Goal: Find specific page/section: Find specific page/section

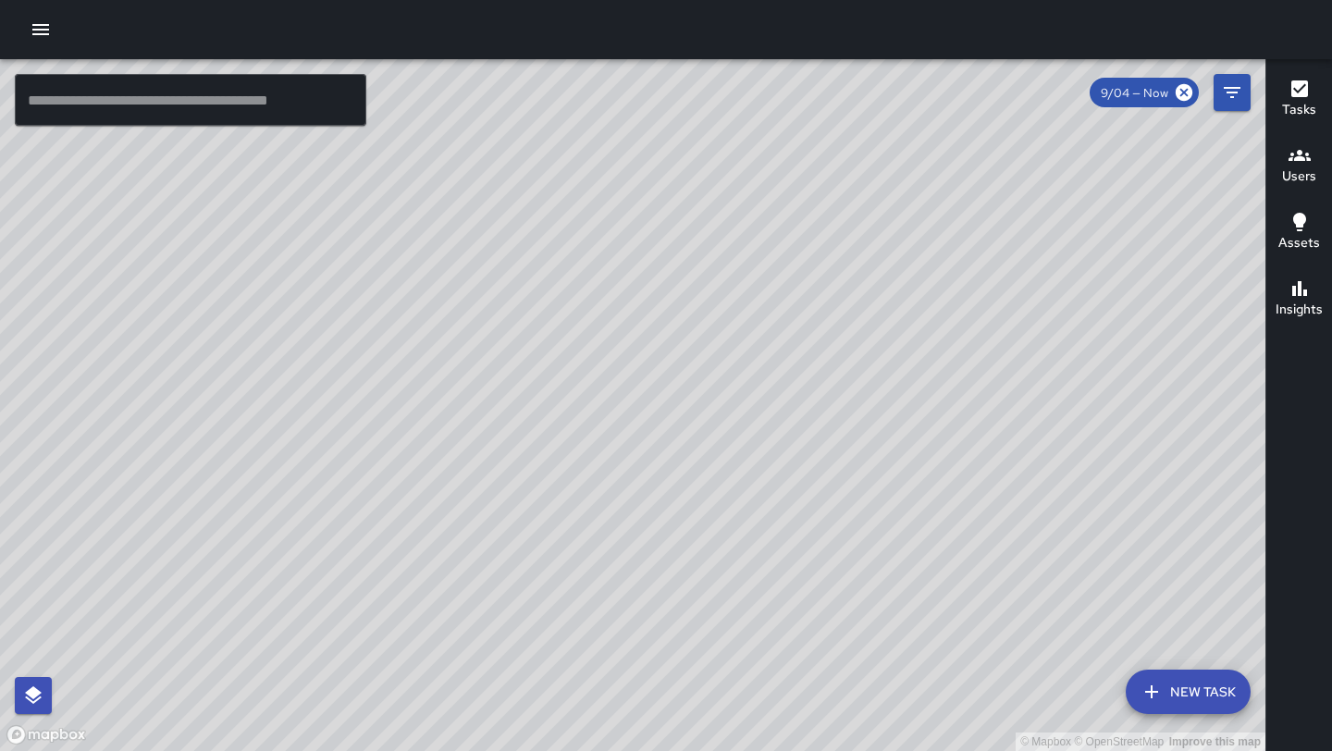
click at [269, 106] on input "text" at bounding box center [191, 100] width 352 height 52
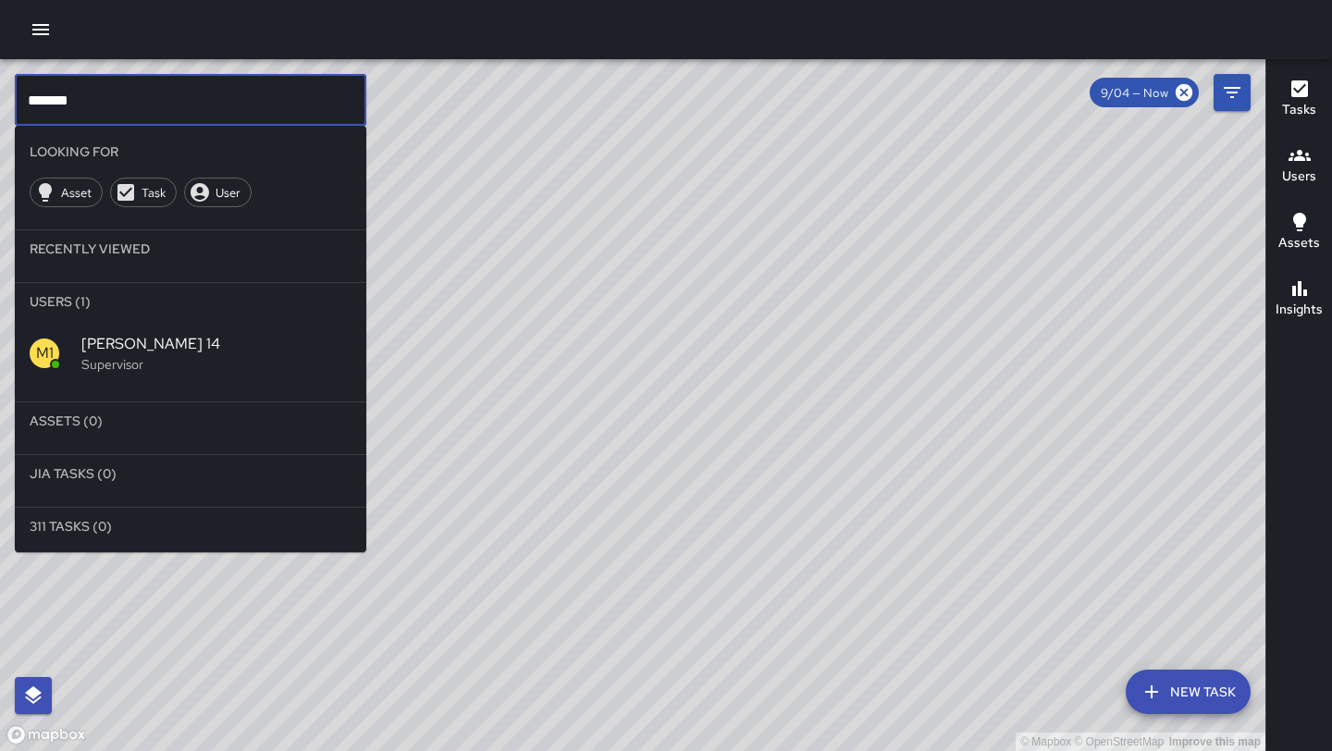
click at [209, 331] on div "M1 [PERSON_NAME] 14 Supervisor" at bounding box center [191, 353] width 352 height 67
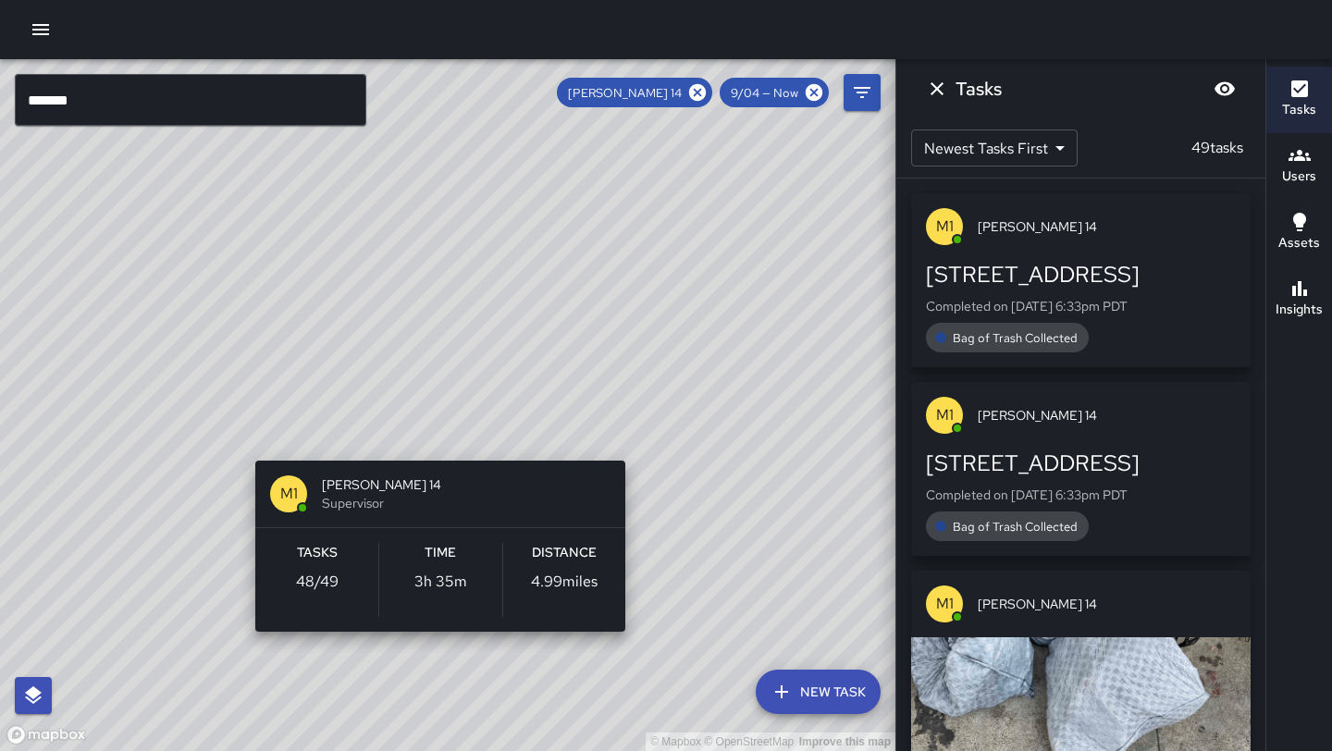
click at [448, 429] on div "© Mapbox © OpenStreetMap Improve this map M1 [PERSON_NAME] 14 Supervisor Tasks …" at bounding box center [448, 405] width 896 height 692
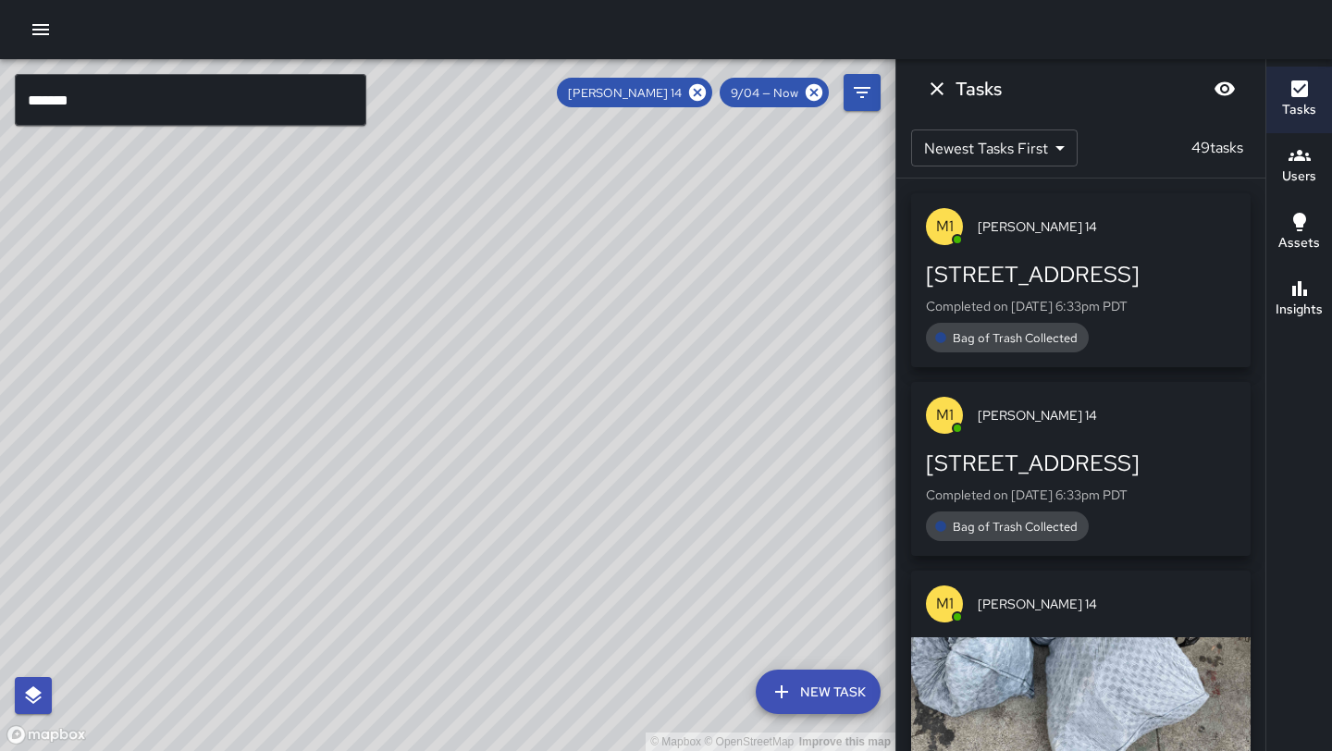
drag, startPoint x: 592, startPoint y: 293, endPoint x: 444, endPoint y: 502, distance: 256.2
click at [444, 502] on div "© Mapbox © OpenStreetMap Improve this map" at bounding box center [448, 405] width 896 height 692
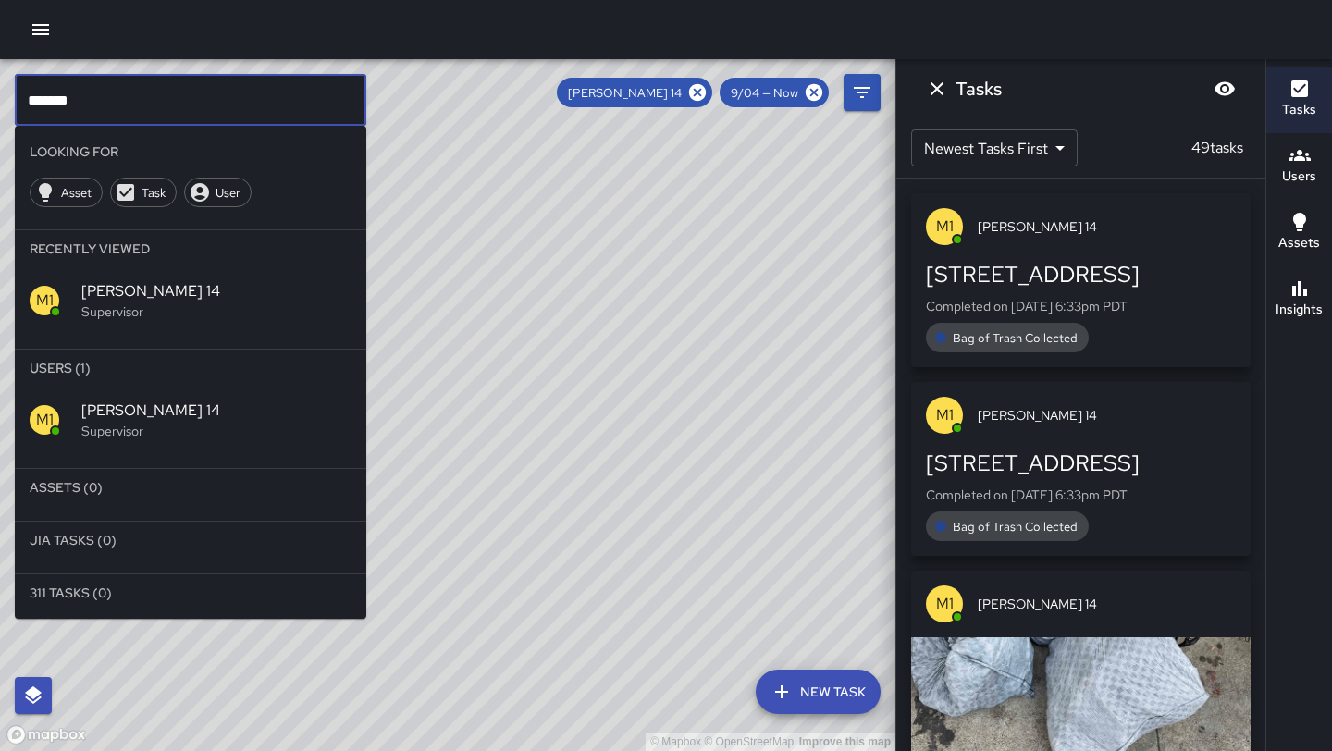
click at [308, 95] on input "*******" at bounding box center [191, 100] width 352 height 52
type input "*"
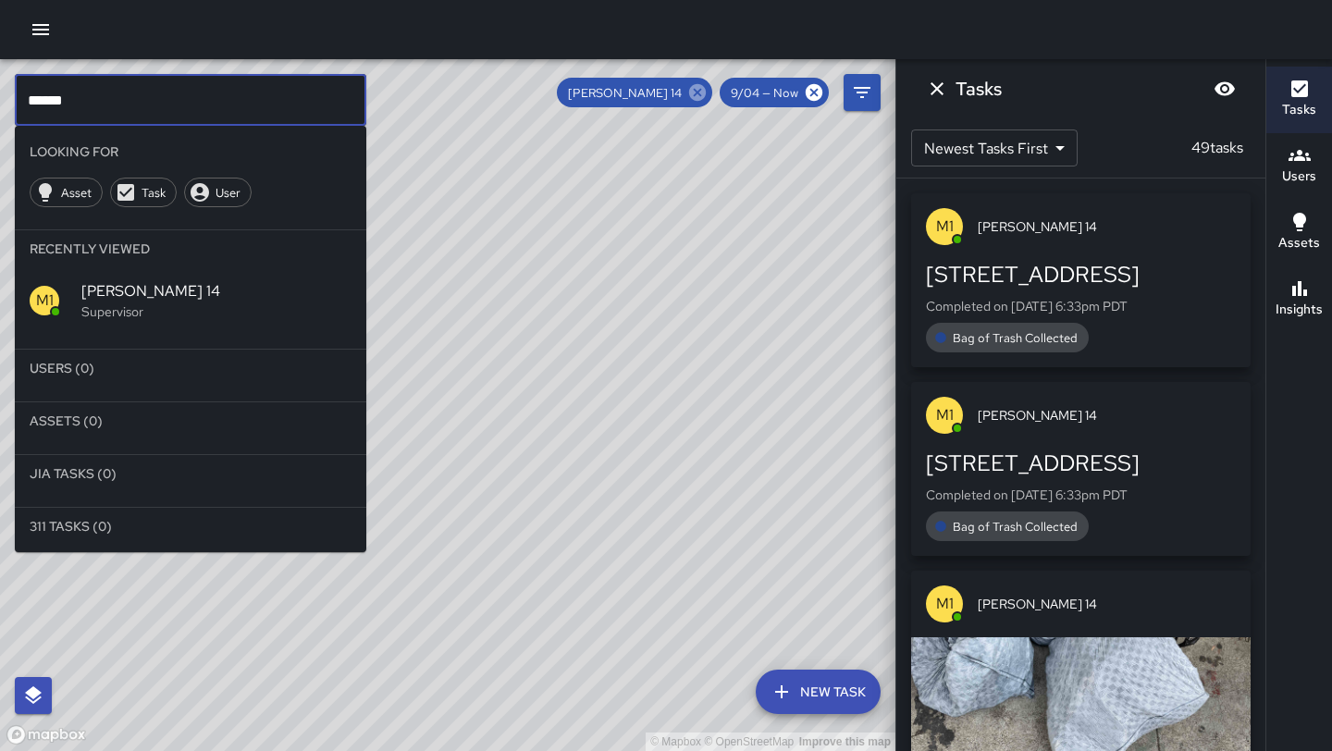
type input "******"
click at [695, 93] on icon at bounding box center [697, 92] width 17 height 17
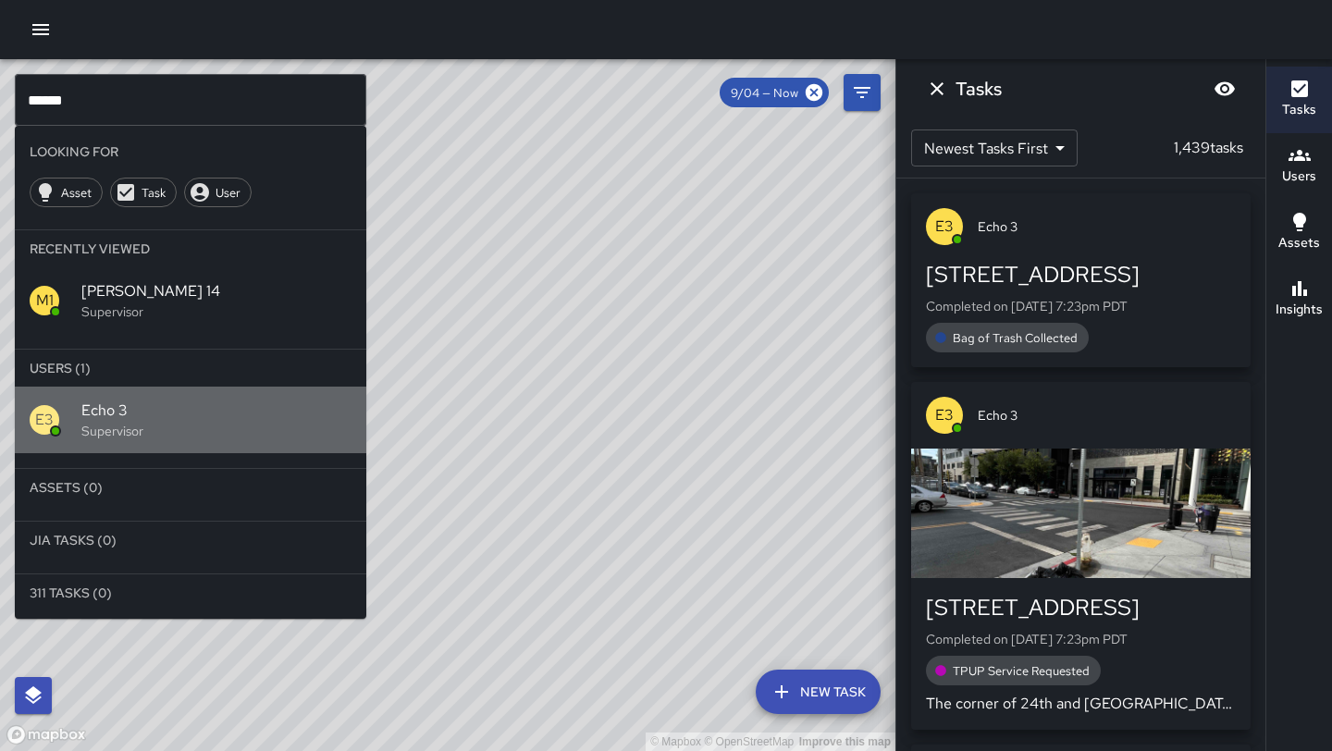
click at [168, 400] on span "Echo 3" at bounding box center [216, 411] width 270 height 22
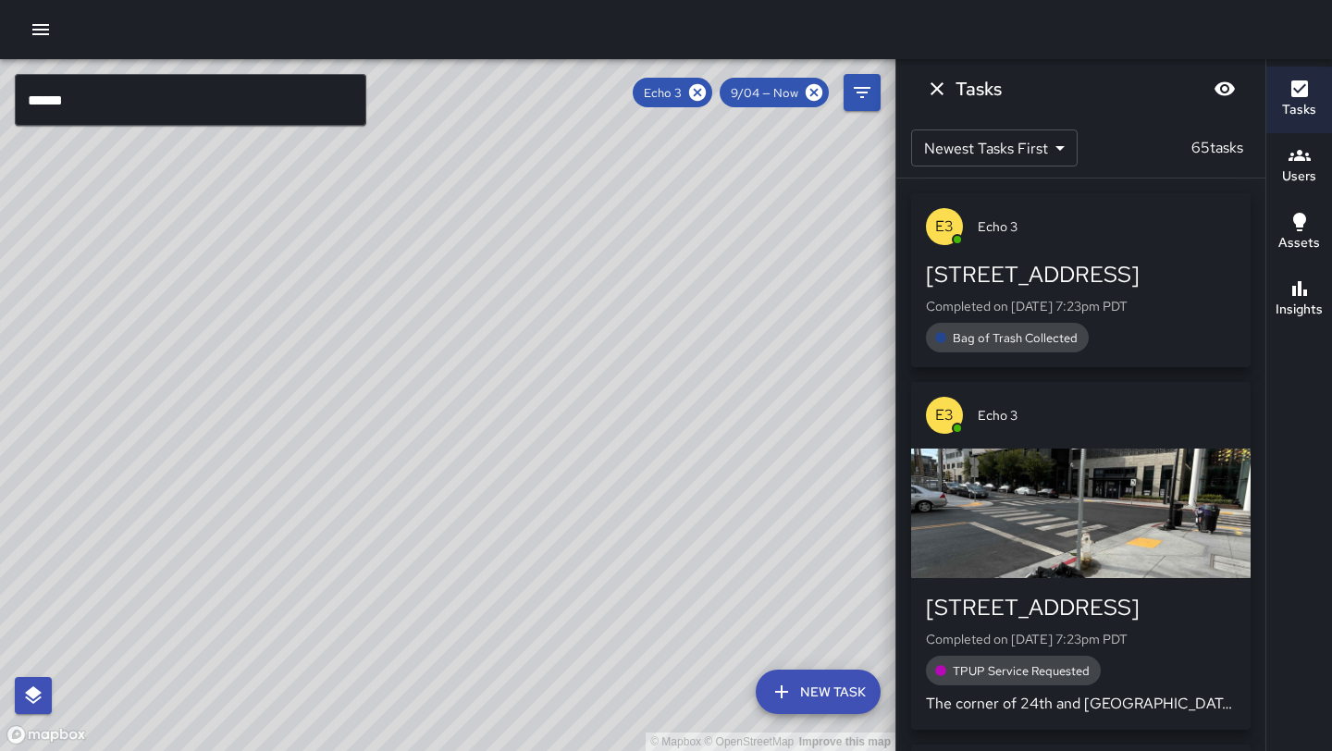
drag, startPoint x: 488, startPoint y: 219, endPoint x: 421, endPoint y: 414, distance: 205.4
click at [421, 414] on div "© Mapbox © OpenStreetMap Improve this map" at bounding box center [448, 405] width 896 height 692
